Goal: Task Accomplishment & Management: Use online tool/utility

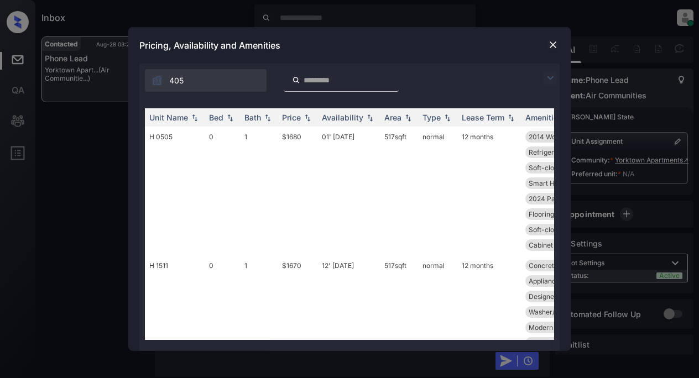
scroll to position [2432, 0]
click at [547, 75] on img at bounding box center [549, 77] width 13 height 13
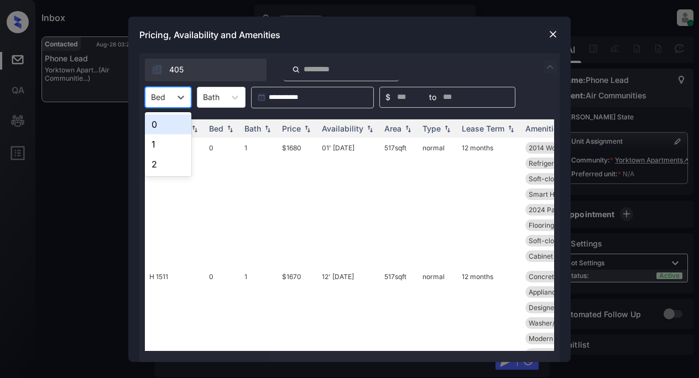
click at [160, 91] on div at bounding box center [158, 97] width 14 height 12
click at [167, 141] on div "1" at bounding box center [168, 144] width 46 height 20
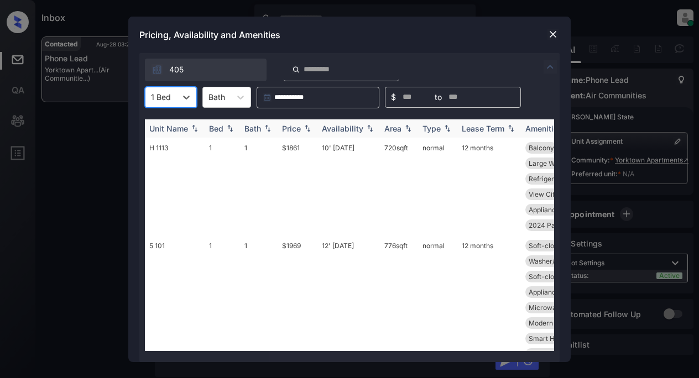
click at [307, 124] on img at bounding box center [307, 128] width 11 height 8
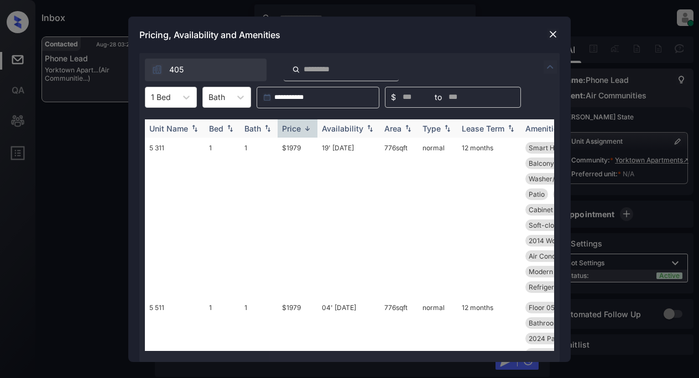
click at [307, 124] on img at bounding box center [307, 128] width 11 height 8
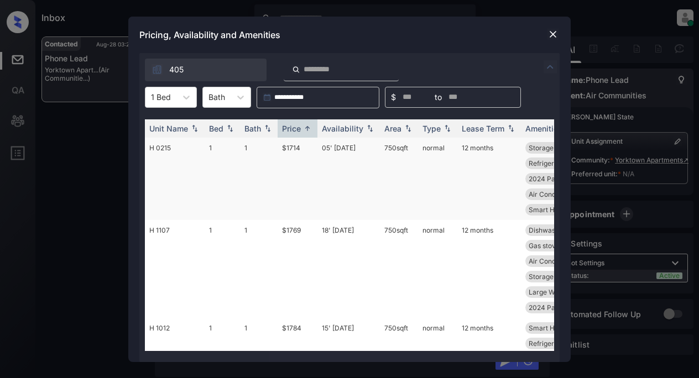
click at [290, 142] on td "$1714" at bounding box center [297, 179] width 40 height 82
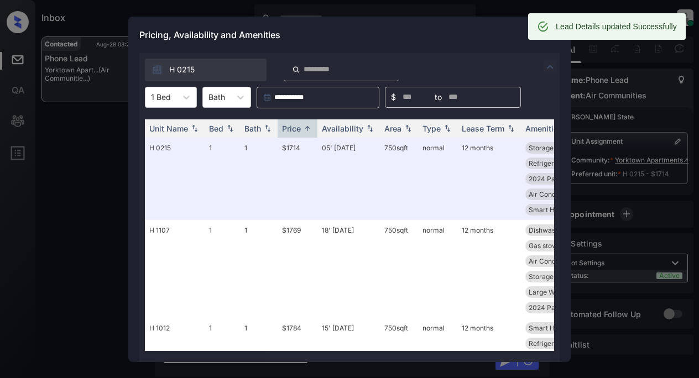
click at [549, 40] on div at bounding box center [552, 34] width 13 height 13
